Goal: Check status

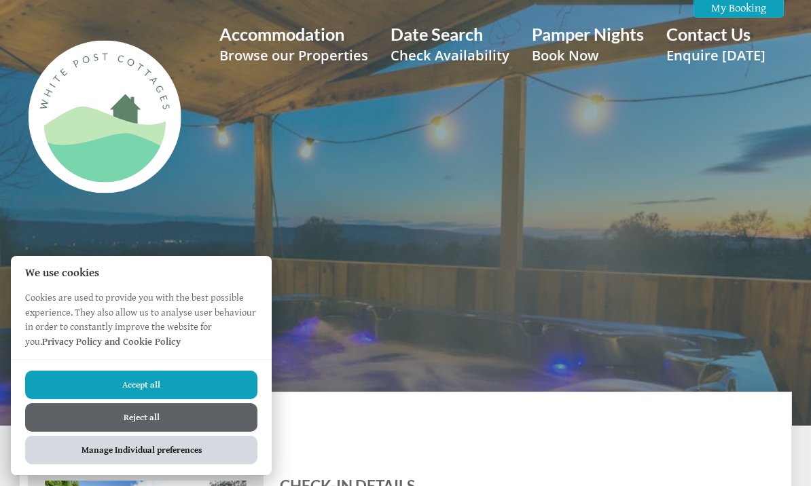
click at [210, 460] on button "Manage Individual preferences" at bounding box center [141, 450] width 232 height 29
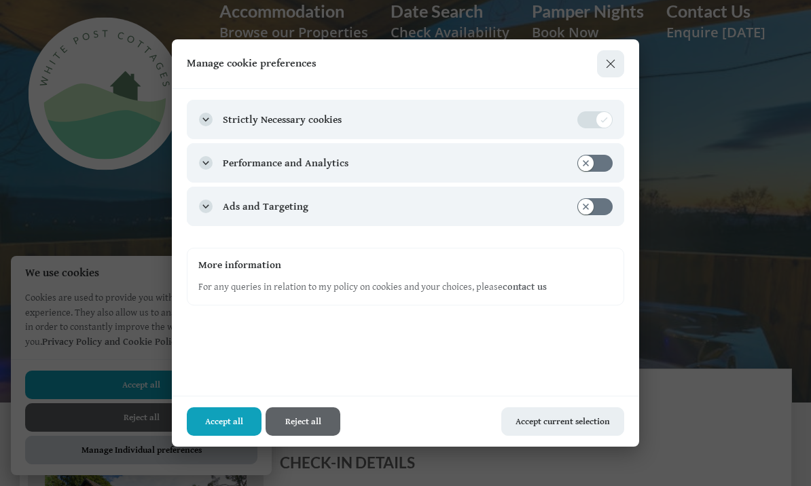
scroll to position [26, 0]
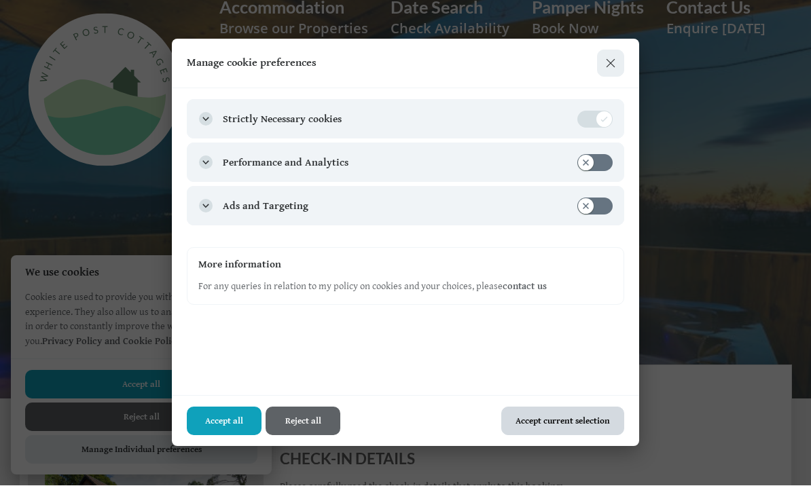
click at [598, 421] on button "Accept current selection" at bounding box center [562, 421] width 122 height 29
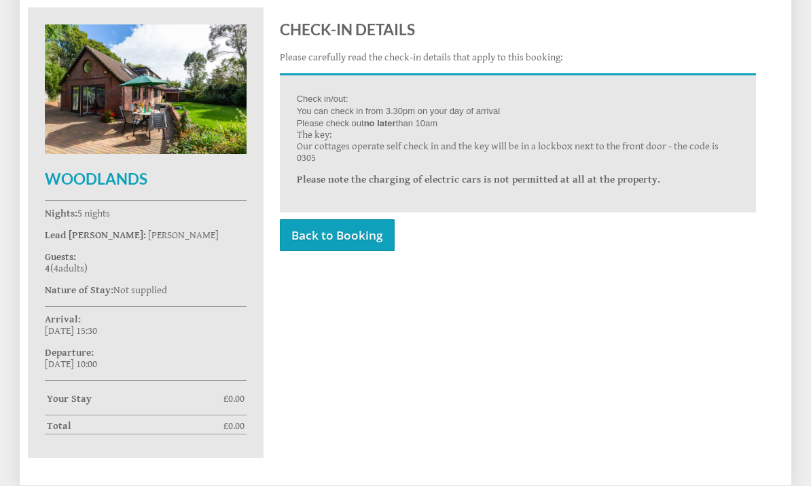
scroll to position [455, 0]
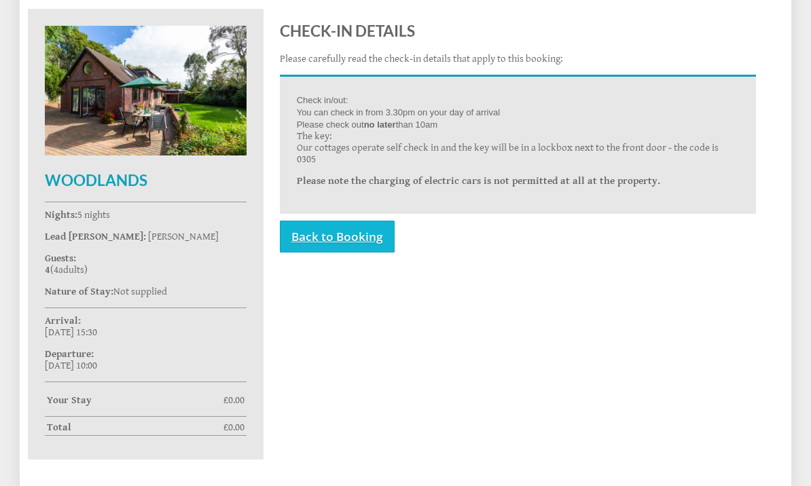
click at [376, 230] on link "Back to Booking" at bounding box center [337, 237] width 115 height 32
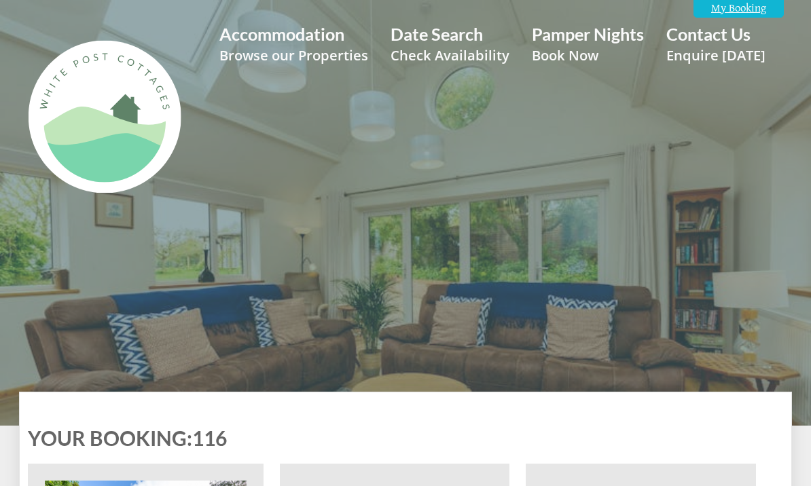
click at [748, 12] on link "My Booking" at bounding box center [738, 8] width 90 height 19
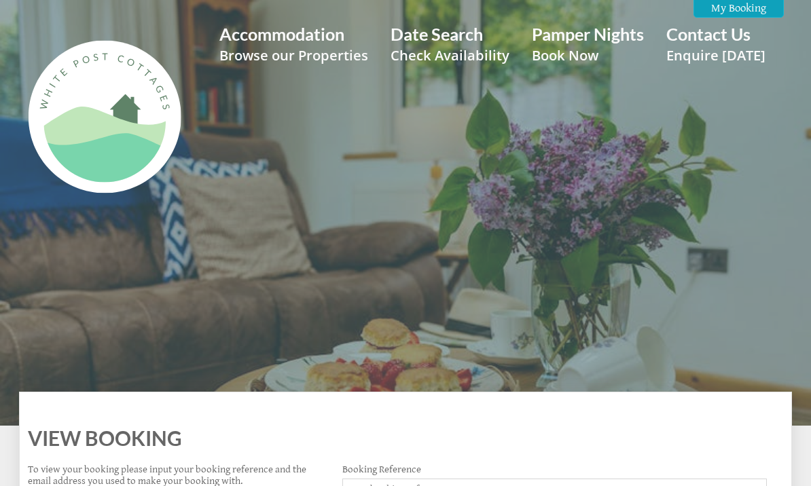
click at [716, 190] on div "Accommodation Browse our Properties Date Search Check Availability Pamper Night…" at bounding box center [397, 109] width 773 height 183
click at [756, 15] on link "My Booking" at bounding box center [738, 8] width 90 height 19
